Goal: Answer question/provide support: Share knowledge or assist other users

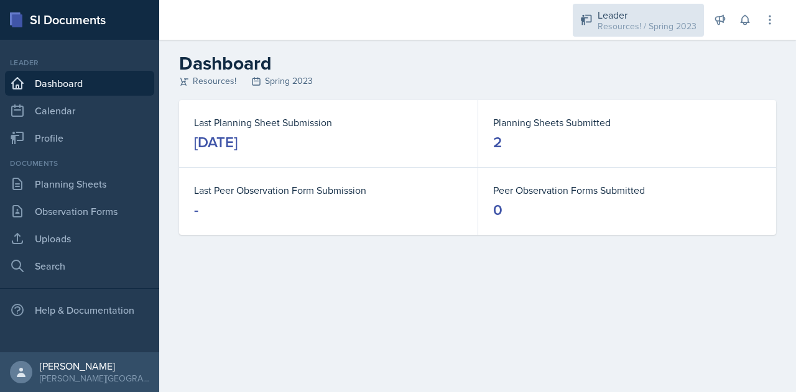
click at [655, 24] on div "Resources! / Spring 2023" at bounding box center [646, 26] width 99 height 13
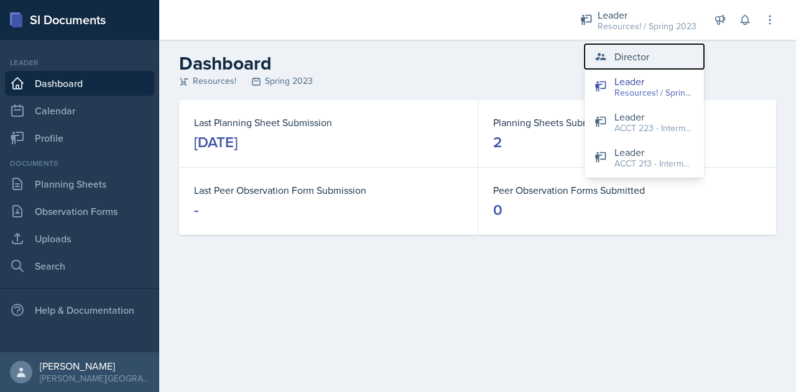
click at [630, 58] on div "Director" at bounding box center [631, 56] width 35 height 15
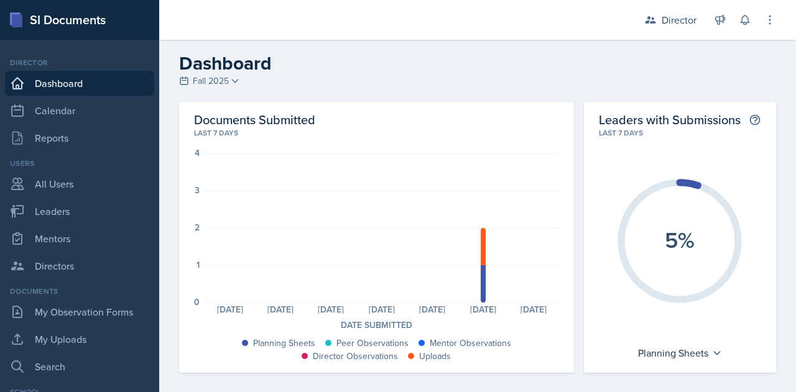
scroll to position [184, 0]
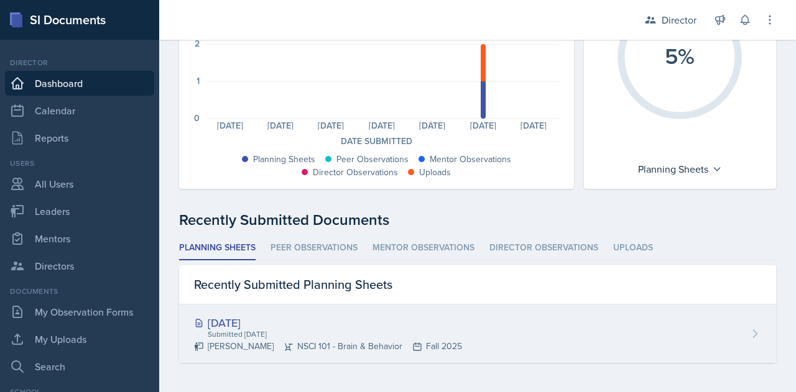
click at [260, 329] on div "Submitted [DATE]" at bounding box center [334, 334] width 256 height 11
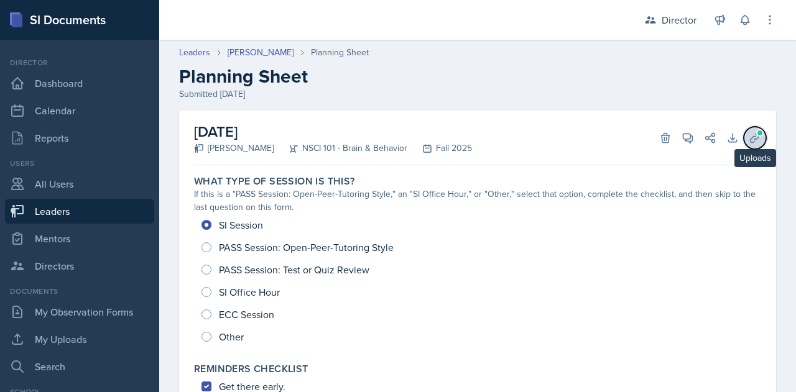
click at [749, 138] on icon at bounding box center [755, 138] width 12 height 12
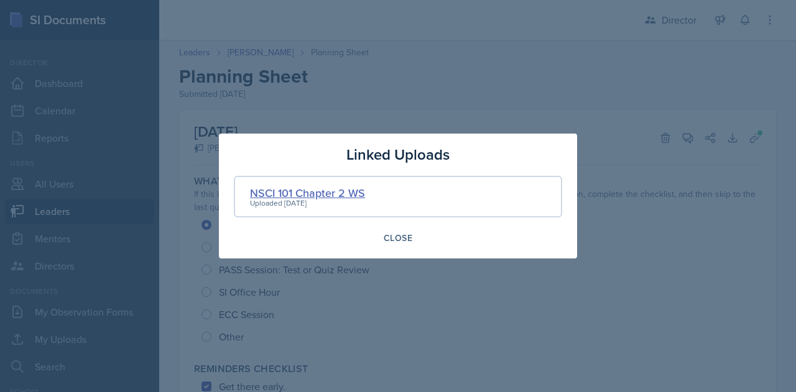
click at [343, 191] on div "NSCI 101 Chapter 2 WS" at bounding box center [307, 193] width 115 height 17
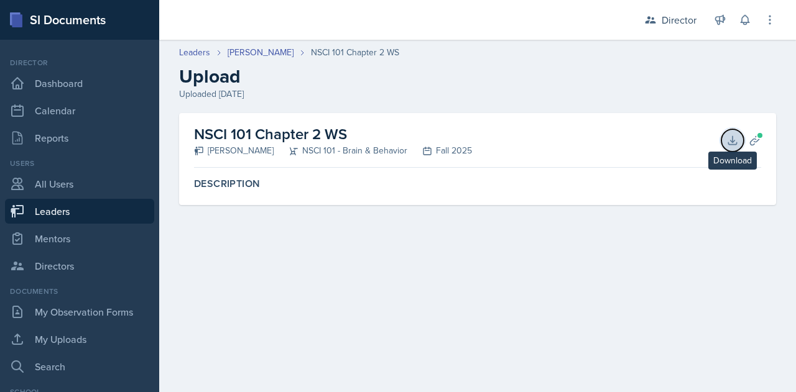
click at [727, 137] on icon at bounding box center [732, 140] width 12 height 12
click at [753, 142] on icon at bounding box center [755, 140] width 12 height 12
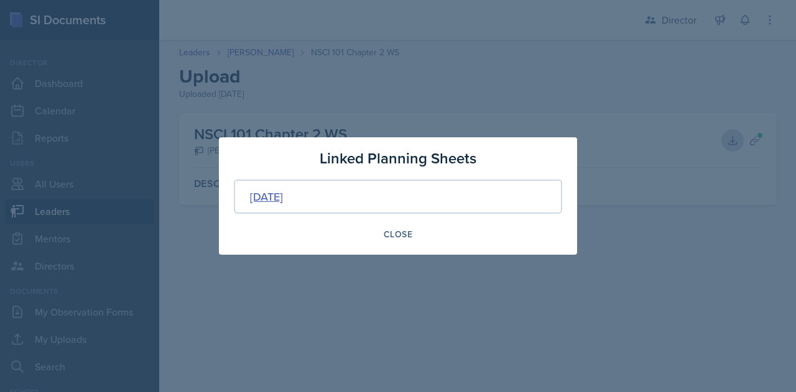
click at [283, 191] on div "[DATE]" at bounding box center [266, 196] width 33 height 17
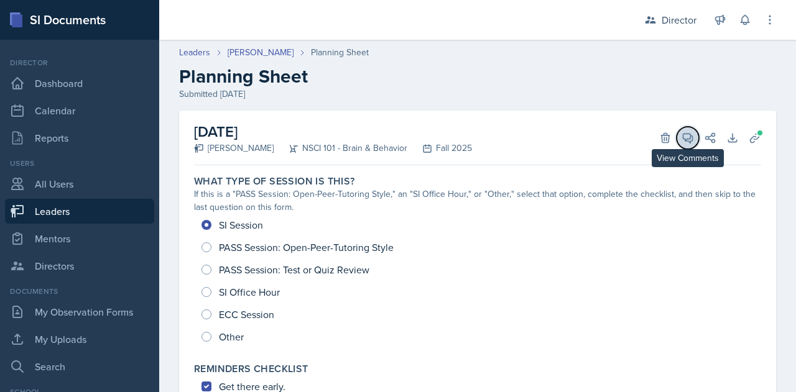
click at [683, 134] on icon at bounding box center [687, 138] width 9 height 9
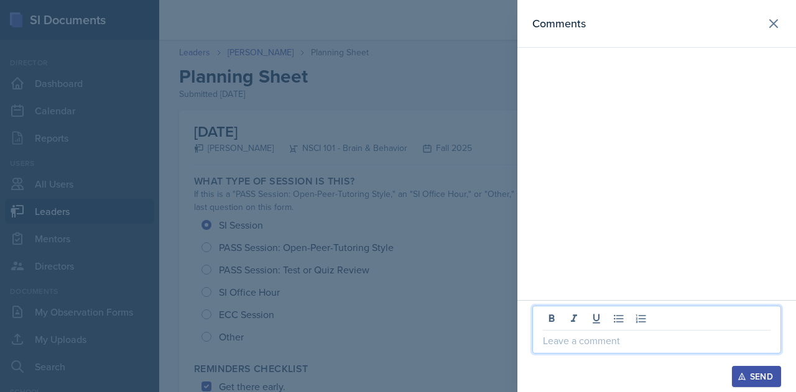
click at [567, 346] on p at bounding box center [657, 340] width 228 height 15
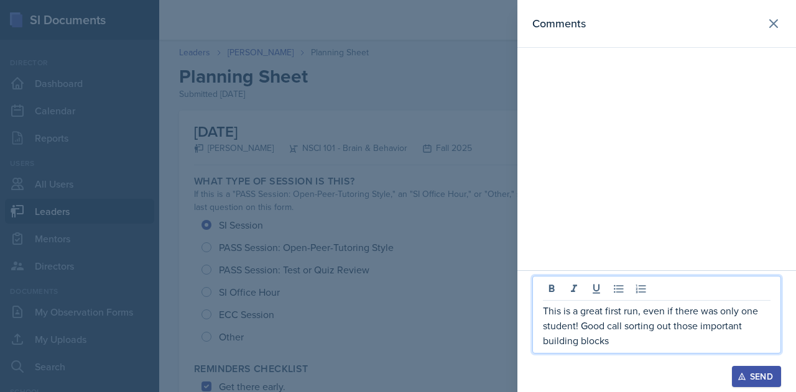
click at [622, 341] on p "This is a great first run, even if there was only one student! Good call sortin…" at bounding box center [657, 325] width 228 height 45
click at [639, 330] on p "This is a great first run, even if there was only one student! Good call sortin…" at bounding box center [657, 325] width 228 height 45
click at [660, 341] on p "This is a great first run, even if there was only one student! Good call focusi…" at bounding box center [657, 325] width 228 height 45
click at [629, 341] on p "This is a great first run, even if there was only one student! Good call focusi…" at bounding box center [657, 325] width 228 height 45
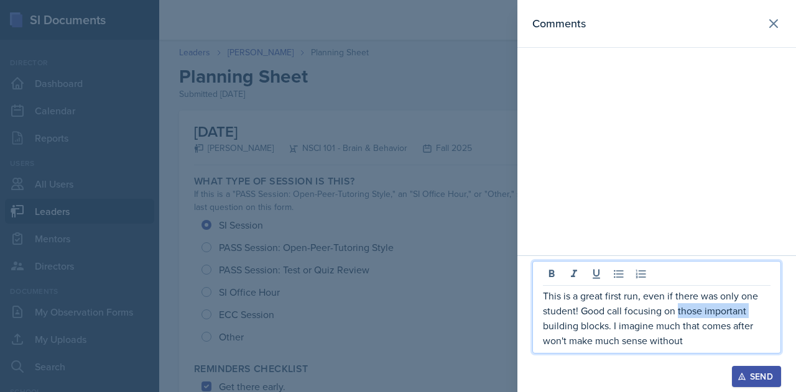
drag, startPoint x: 751, startPoint y: 311, endPoint x: 676, endPoint y: 312, distance: 74.6
click at [676, 312] on p "This is a great first run, even if there was only one student! Good call focusi…" at bounding box center [657, 318] width 228 height 60
drag, startPoint x: 623, startPoint y: 348, endPoint x: 610, endPoint y: 329, distance: 22.8
click at [610, 329] on p "This is a great first run, even if there was only one student! Good call focusi…" at bounding box center [657, 318] width 228 height 60
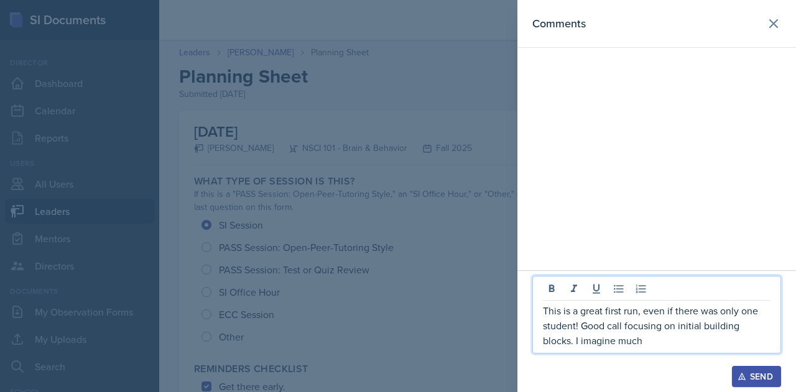
click at [615, 326] on p "This is a great first run, even if there was only one student! Good call focusi…" at bounding box center [657, 325] width 228 height 45
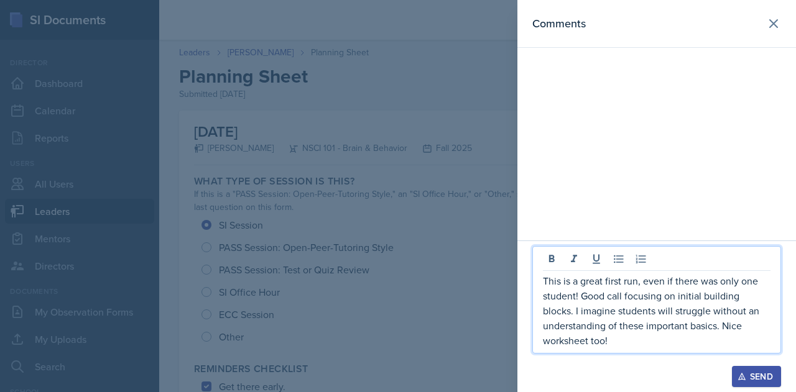
click at [768, 295] on p "This is a great first run, even if there was only one student! Good call focusi…" at bounding box center [657, 311] width 228 height 75
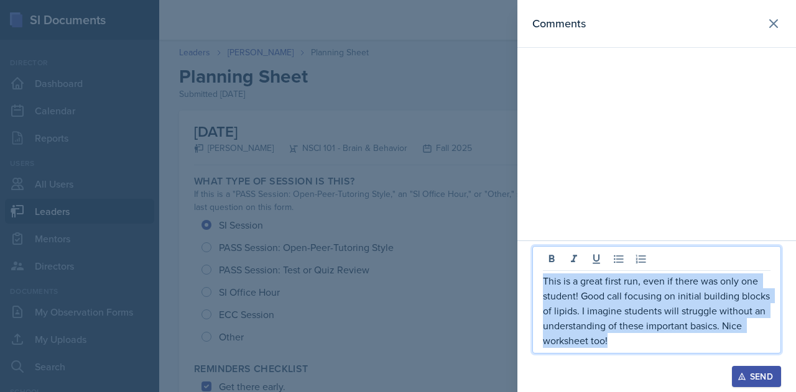
drag, startPoint x: 617, startPoint y: 347, endPoint x: 520, endPoint y: 279, distance: 117.8
click at [520, 279] on div "This is a great first run, even if there was only one student! Good call focusi…" at bounding box center [656, 317] width 279 height 152
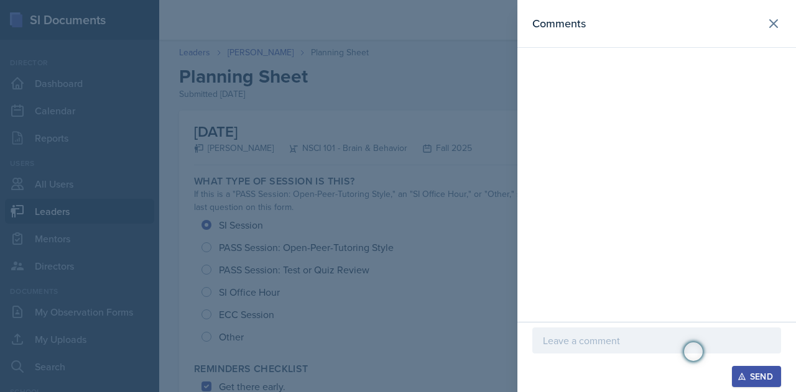
click at [445, 272] on div at bounding box center [398, 196] width 796 height 392
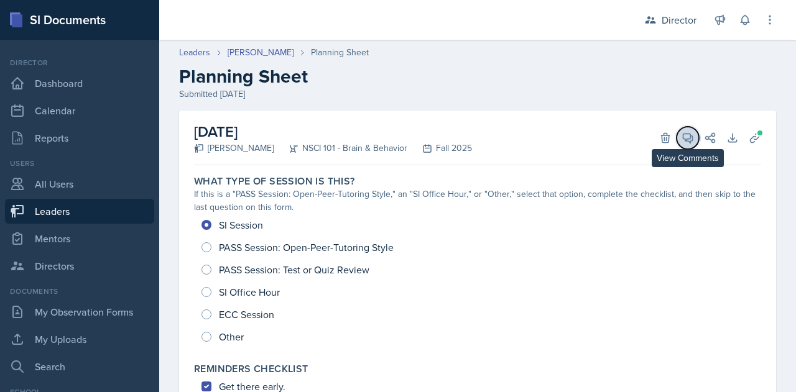
click at [681, 132] on icon at bounding box center [687, 138] width 12 height 12
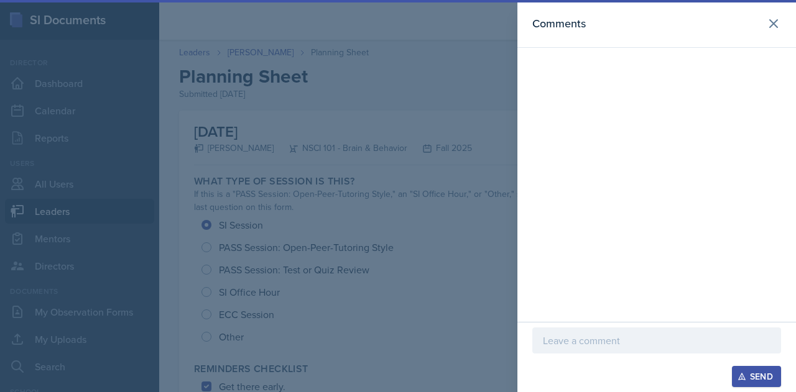
click at [569, 335] on p at bounding box center [657, 340] width 228 height 15
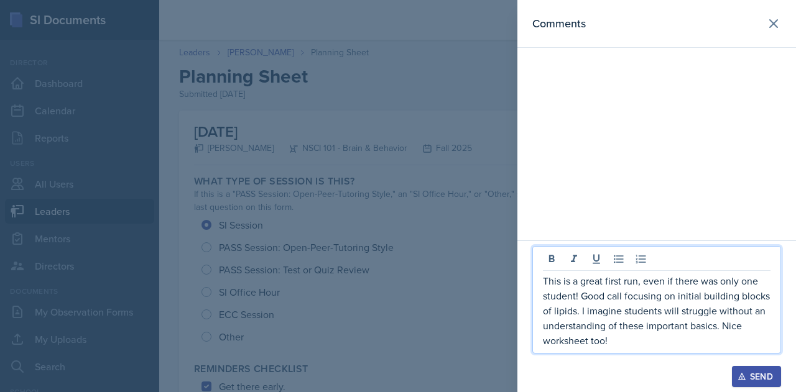
click at [574, 313] on p "This is a great first run, even if there was only one student! Good call focusi…" at bounding box center [657, 311] width 228 height 75
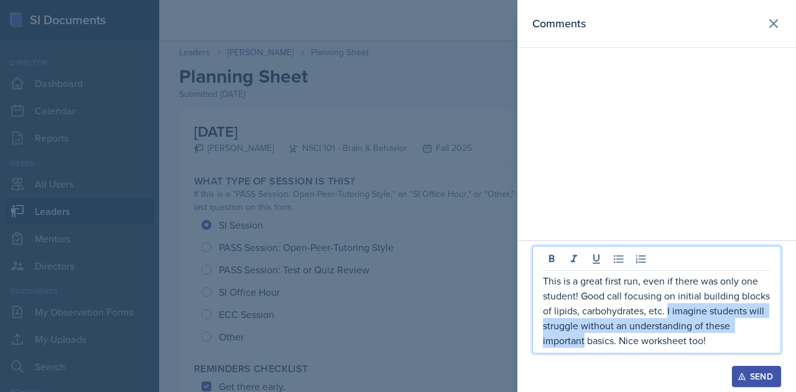
drag, startPoint x: 583, startPoint y: 341, endPoint x: 667, endPoint y: 310, distance: 89.9
click at [667, 310] on p "This is a great first run, even if there was only one student! Good call focusi…" at bounding box center [657, 311] width 228 height 75
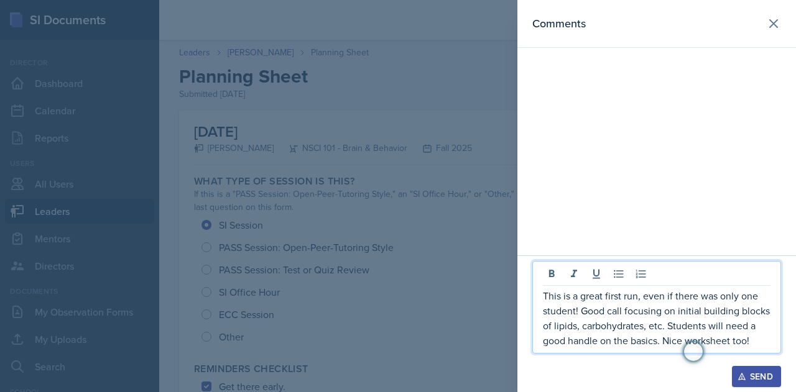
click at [657, 341] on p "This is a great first run, even if there was only one student! Good call focusi…" at bounding box center [657, 318] width 228 height 60
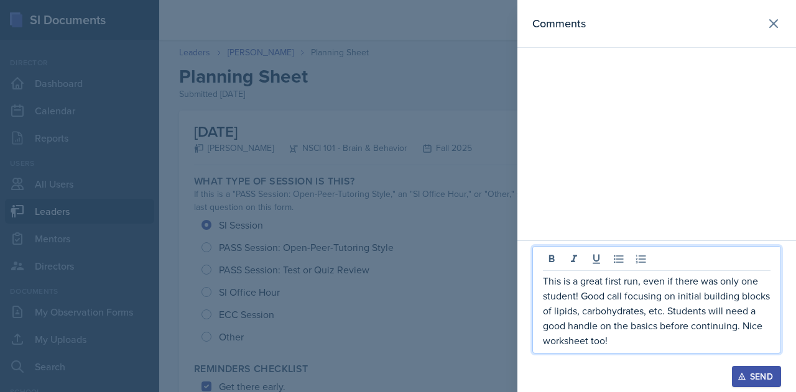
click at [627, 329] on p "This is a great first run, even if there was only one student! Good call focusi…" at bounding box center [657, 311] width 228 height 75
click at [639, 336] on p "This is a great first run, even if there was only one student! Good call focusi…" at bounding box center [657, 311] width 228 height 75
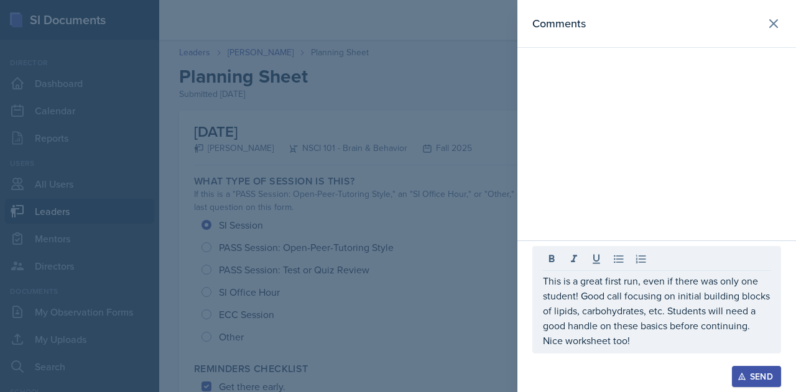
click at [746, 376] on div "Send" at bounding box center [756, 377] width 33 height 10
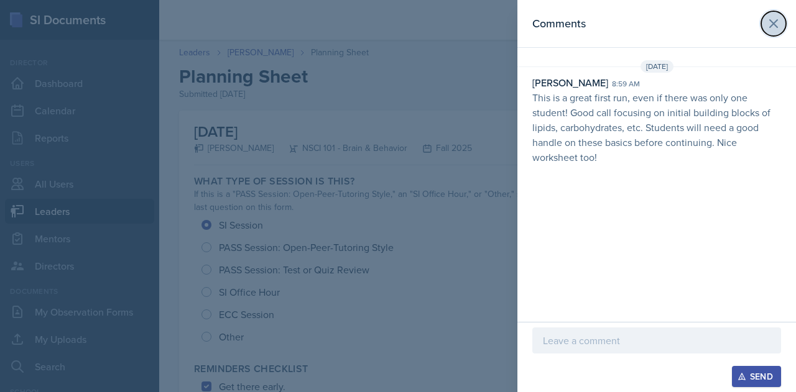
click at [776, 16] on icon at bounding box center [773, 23] width 15 height 15
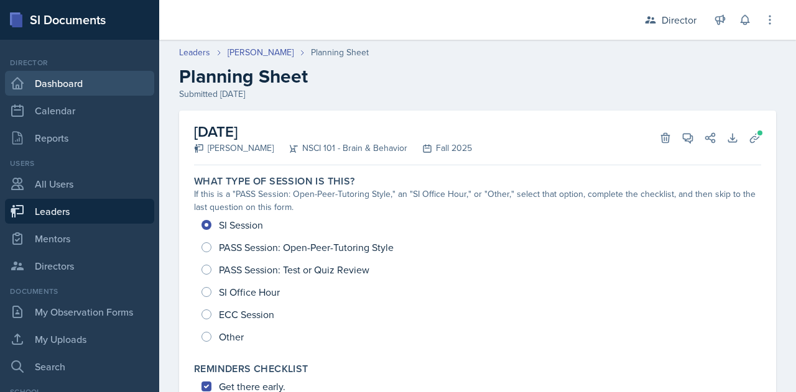
click at [59, 79] on link "Dashboard" at bounding box center [79, 83] width 149 height 25
